Goal: Navigation & Orientation: Find specific page/section

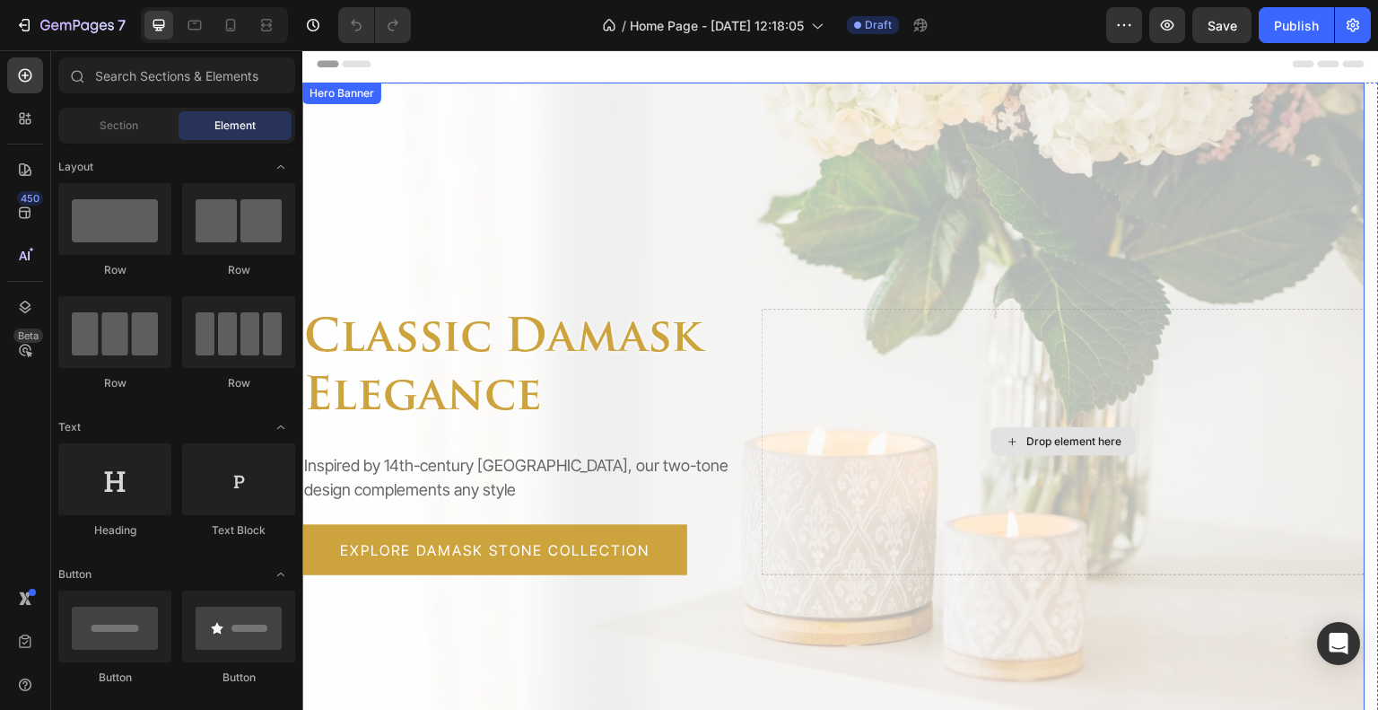
scroll to position [359, 0]
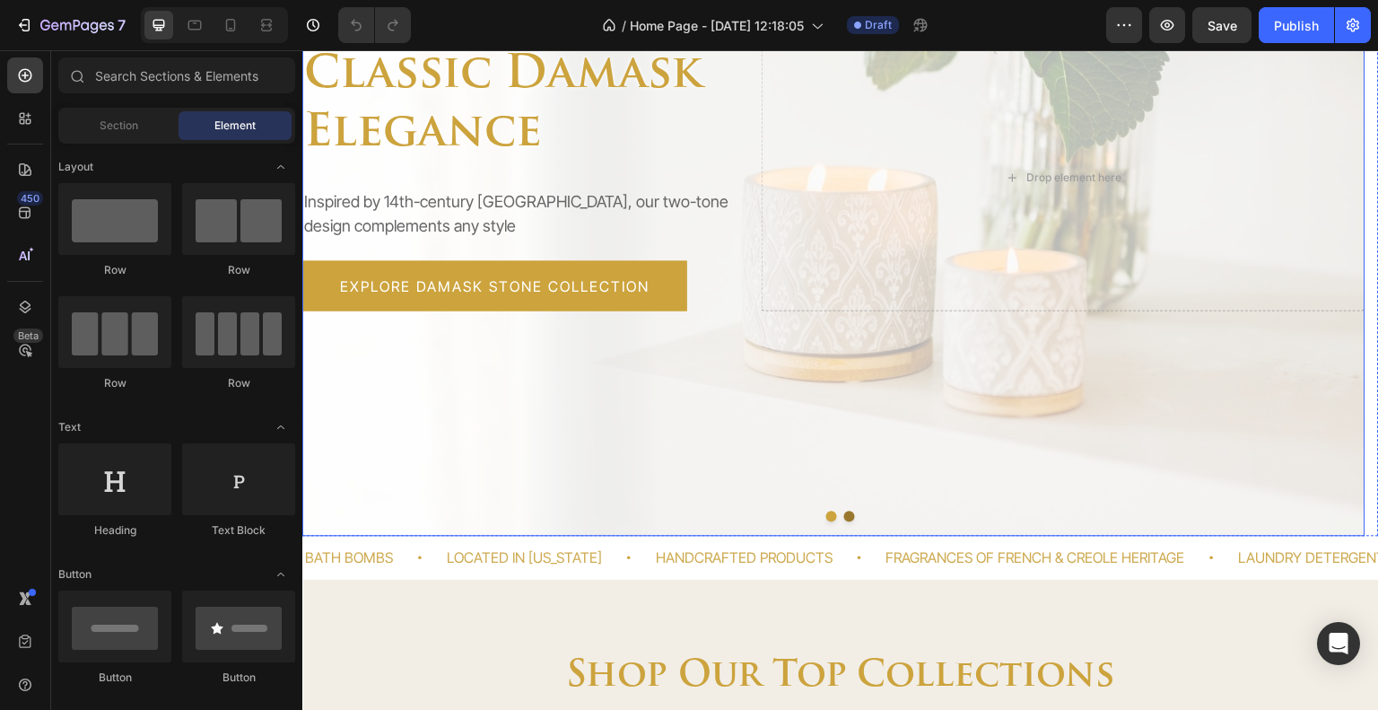
scroll to position [628, 0]
